Goal: Find specific page/section: Find specific page/section

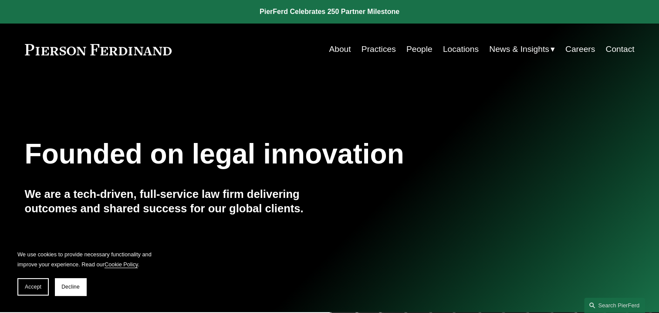
click at [425, 47] on link "People" at bounding box center [420, 49] width 26 height 17
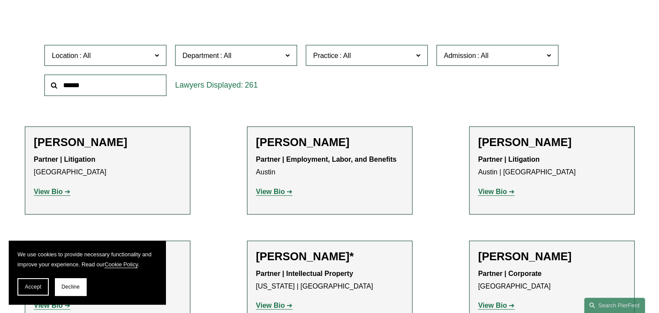
scroll to position [218, 0]
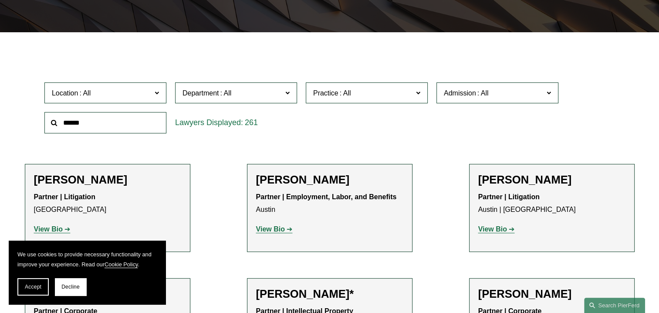
click at [96, 122] on input "text" at bounding box center [105, 122] width 122 height 21
type input "******"
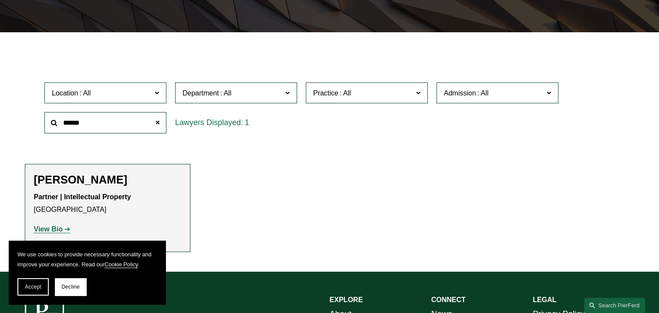
click at [56, 191] on p "Partner | Intellectual Property [GEOGRAPHIC_DATA]" at bounding box center [107, 203] width 147 height 25
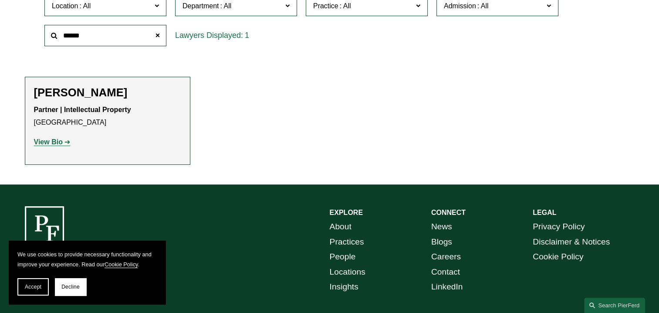
scroll to position [305, 0]
click at [45, 140] on strong "View Bio" at bounding box center [48, 141] width 29 height 7
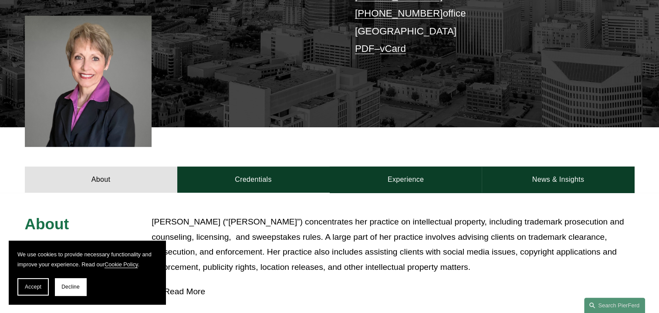
scroll to position [218, 0]
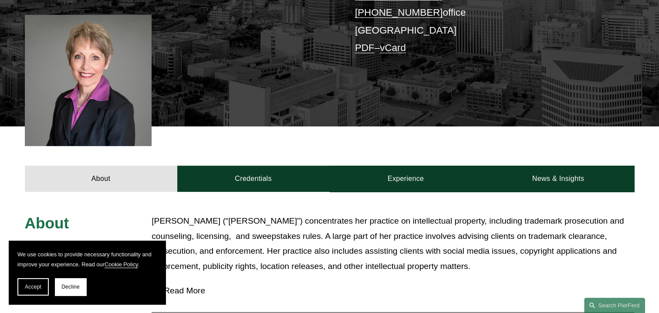
click at [419, 247] on p "Deborah (“Debbie”) concentrates her practice on intellectual property, includin…" at bounding box center [393, 244] width 483 height 60
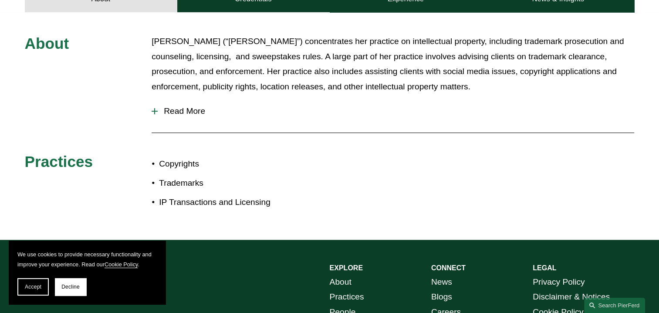
scroll to position [436, 0]
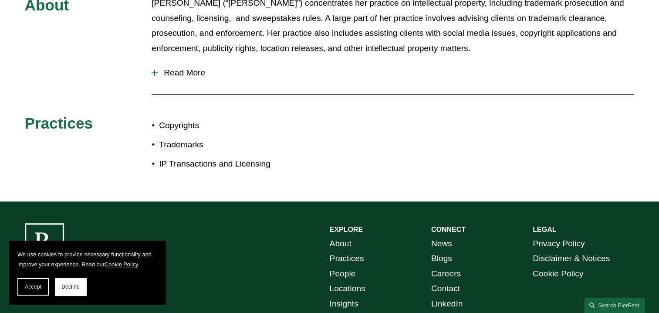
click at [184, 71] on span "Read More" at bounding box center [396, 73] width 477 height 10
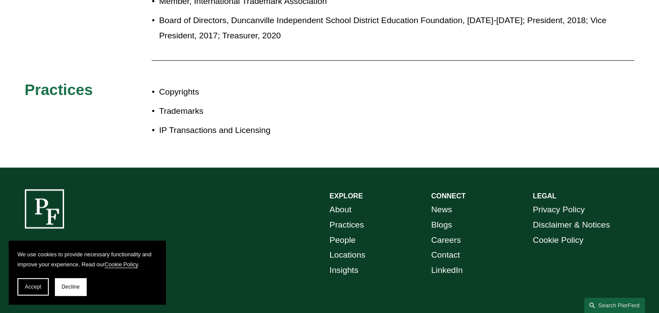
scroll to position [704, 0]
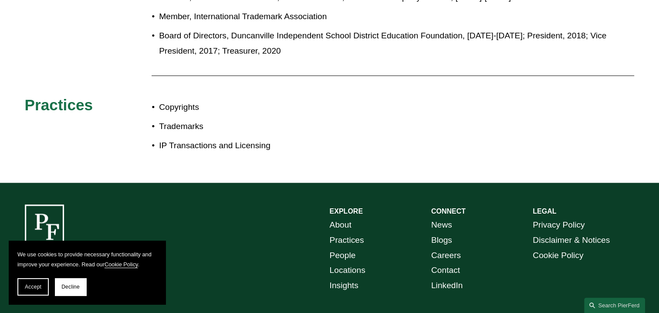
drag, startPoint x: 35, startPoint y: 42, endPoint x: 56, endPoint y: 25, distance: 27.0
